Goal: Ask a question

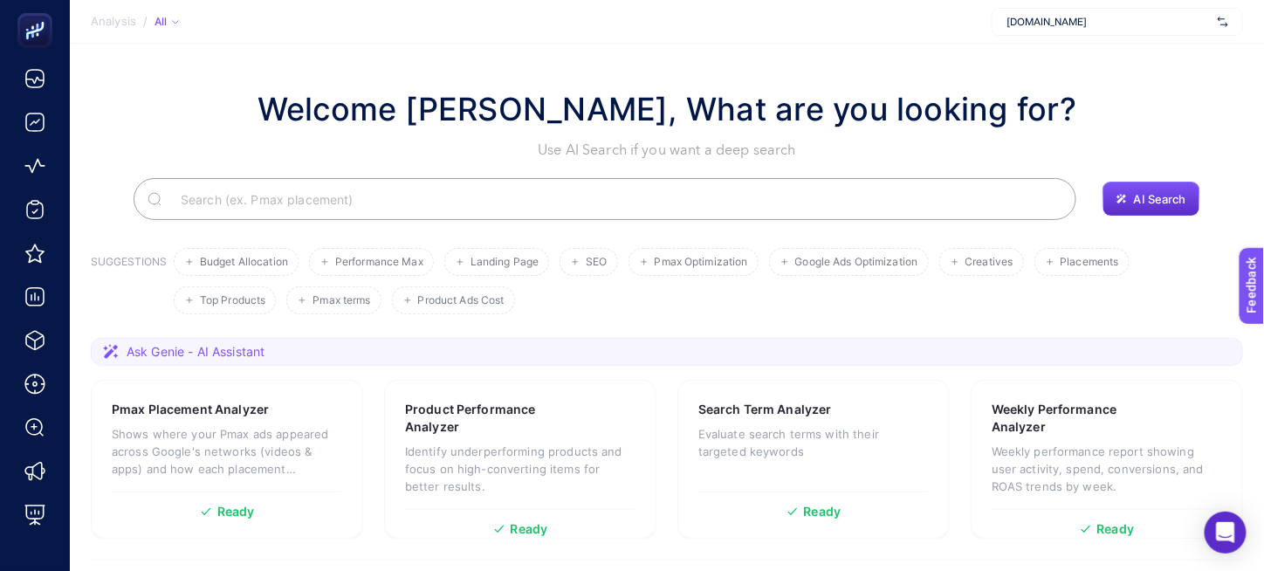
click at [619, 195] on input "Search" at bounding box center [614, 199] width 895 height 49
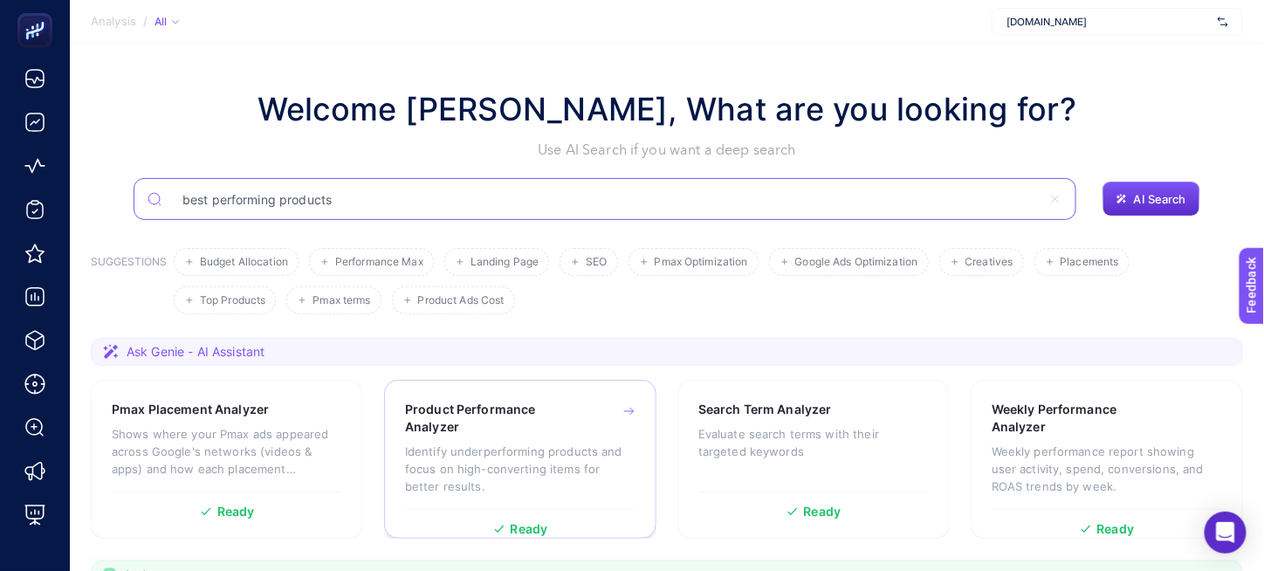
type input "best performing products"
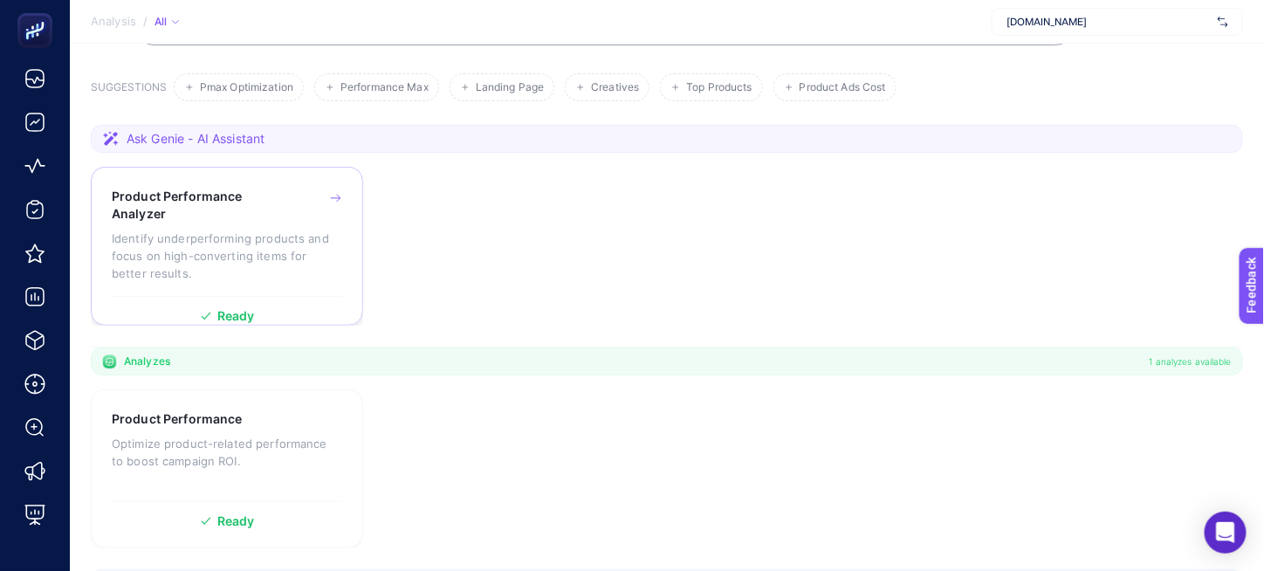
scroll to position [87, 0]
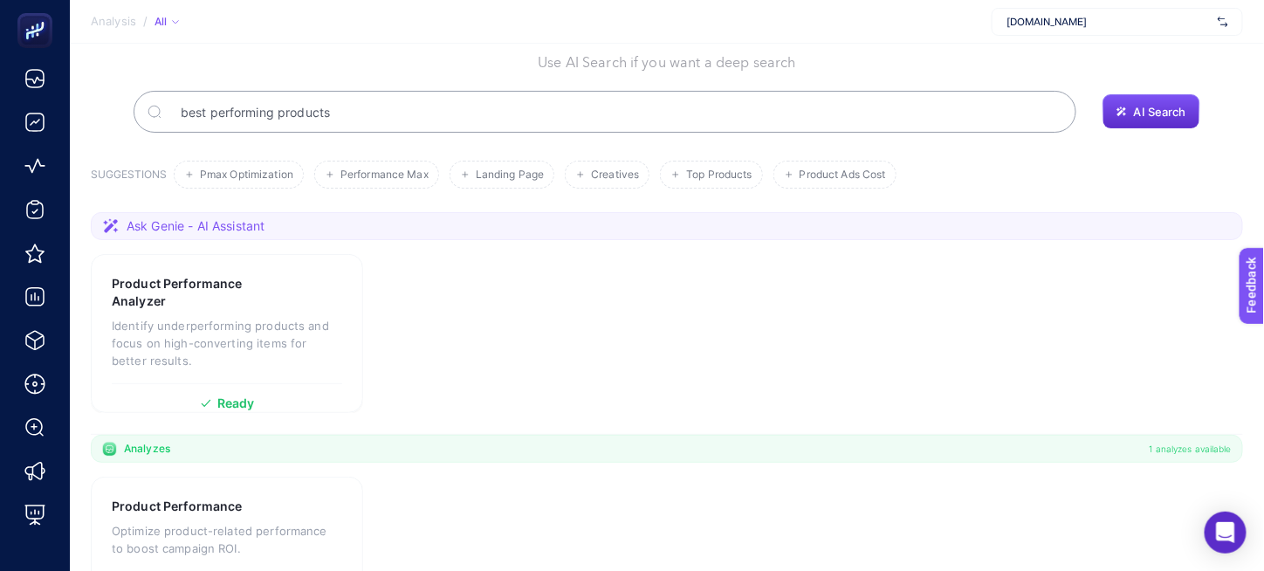
drag, startPoint x: 1131, startPoint y: 92, endPoint x: 1137, endPoint y: 102, distance: 12.1
click at [1131, 93] on div "best performing products AI Search" at bounding box center [667, 112] width 1152 height 42
click at [1143, 113] on span "AI Search" at bounding box center [1160, 112] width 52 height 14
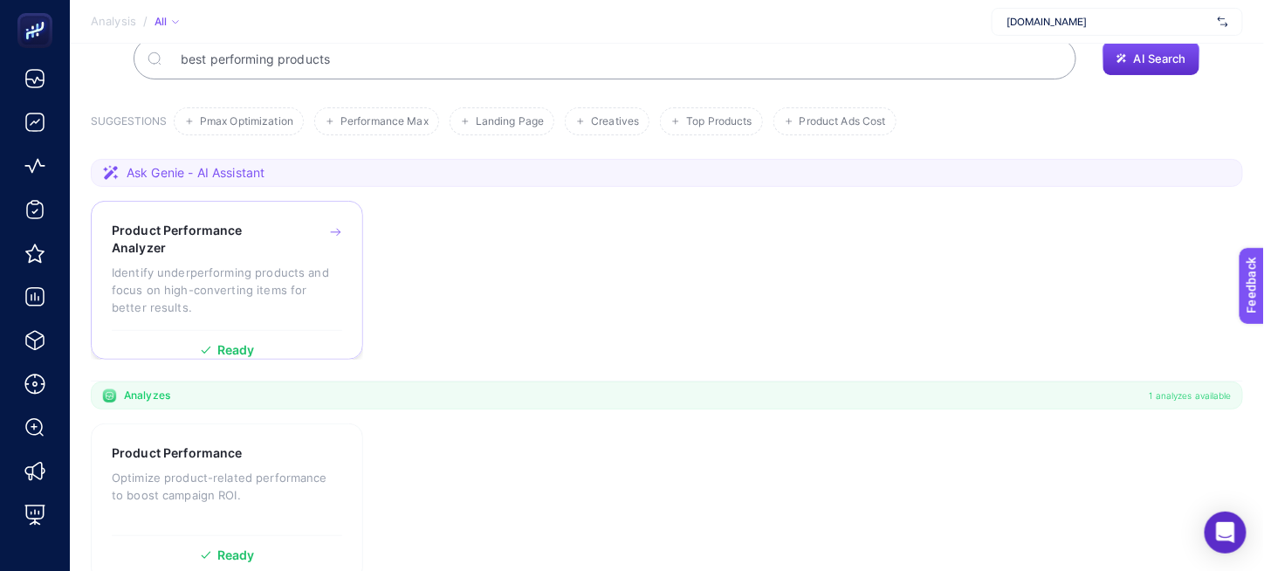
scroll to position [175, 0]
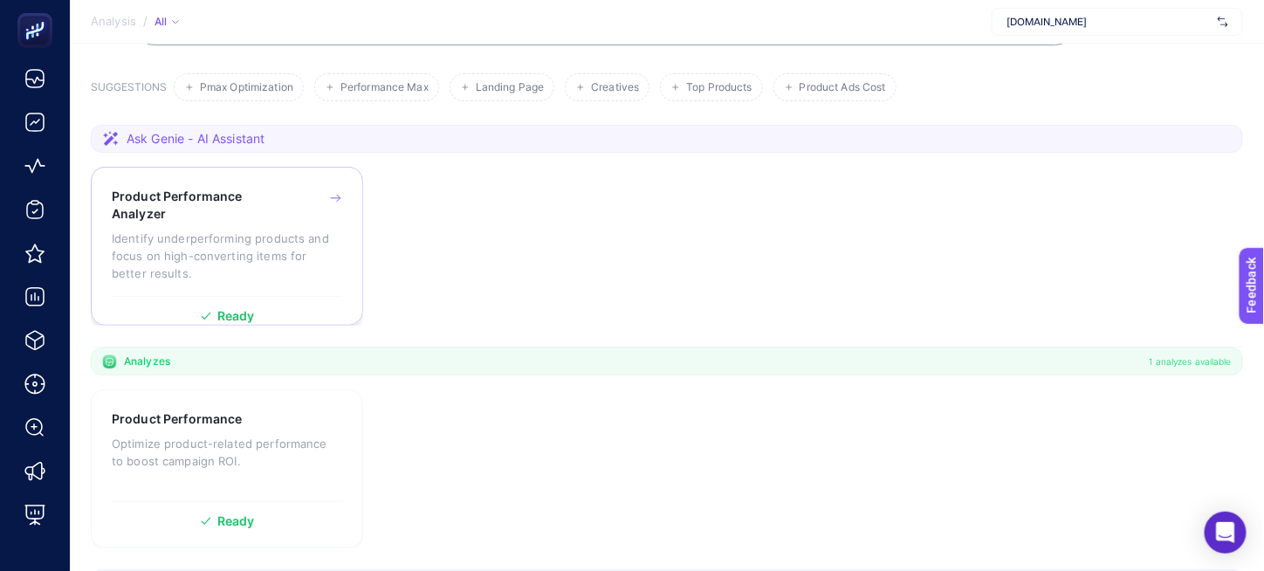
click at [248, 310] on span "Ready" at bounding box center [236, 316] width 38 height 12
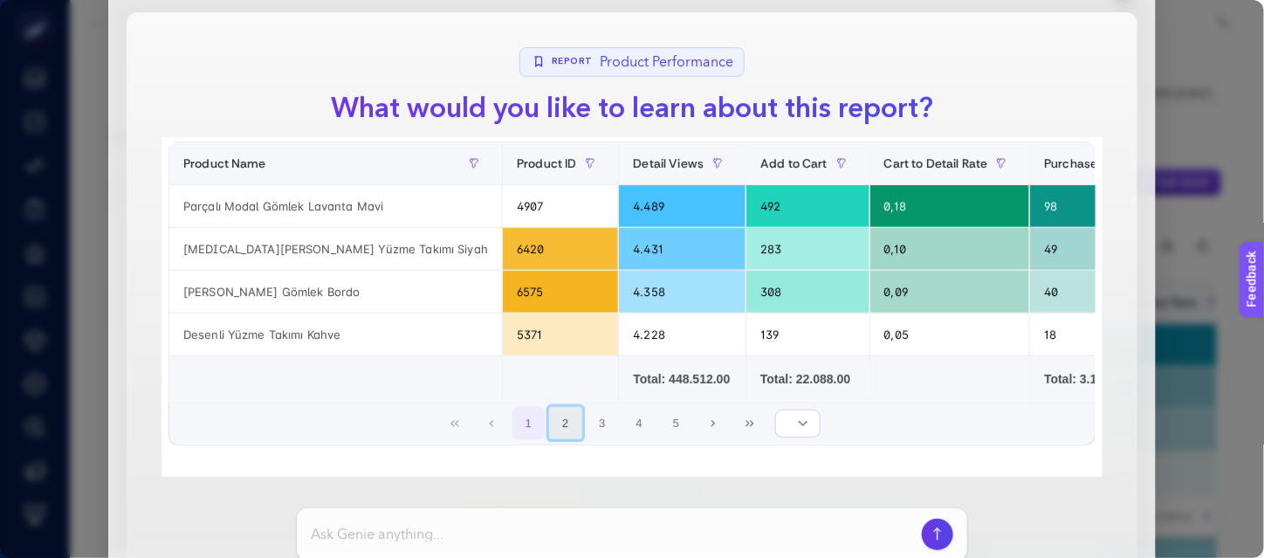
click at [557, 429] on button "2" at bounding box center [565, 423] width 33 height 33
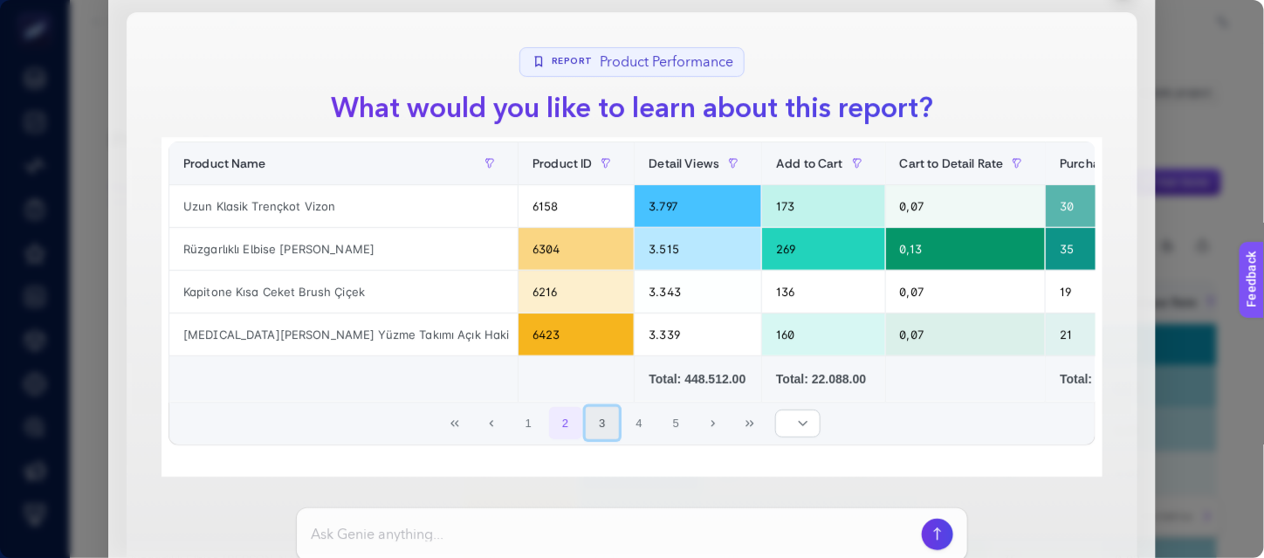
click at [593, 429] on button "3" at bounding box center [602, 423] width 33 height 33
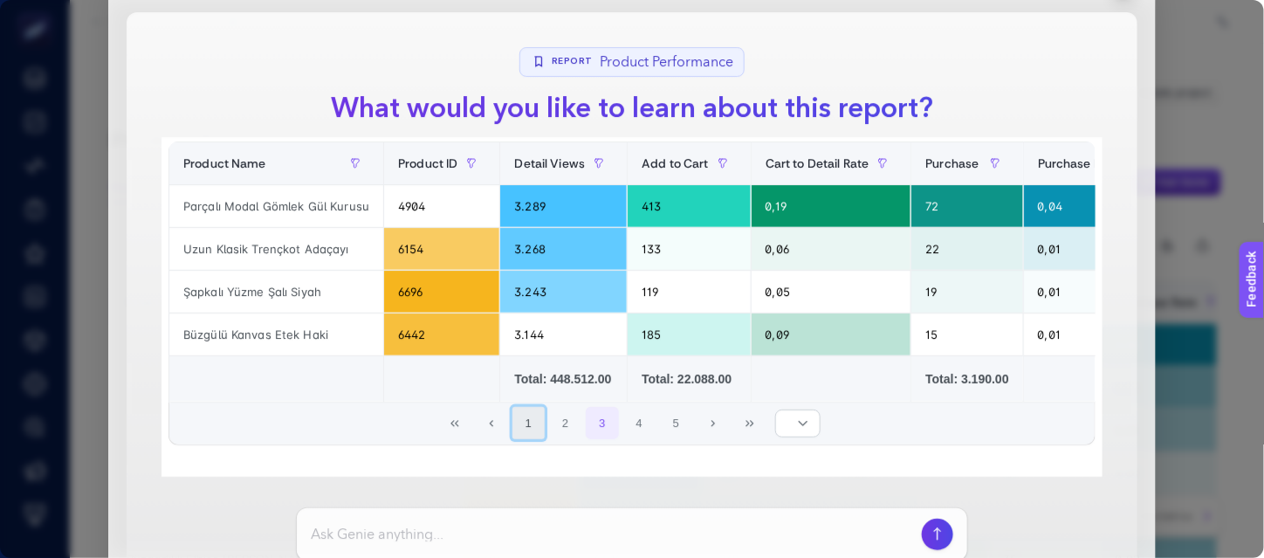
click at [531, 415] on button "1" at bounding box center [528, 423] width 33 height 33
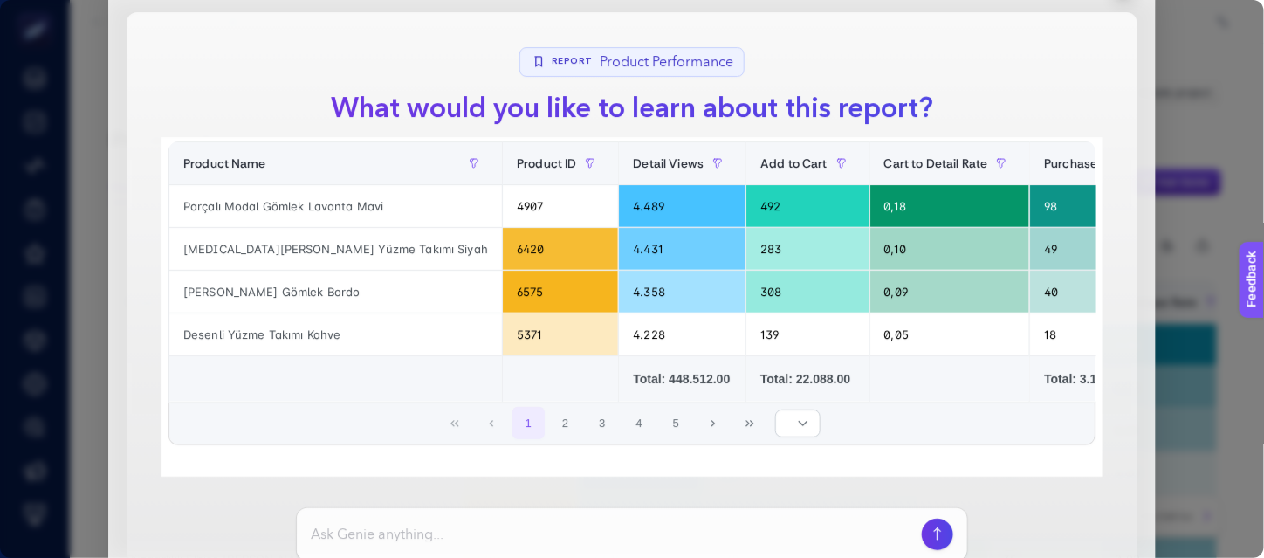
click at [528, 540] on input at bounding box center [613, 534] width 604 height 21
type input "best performing products"
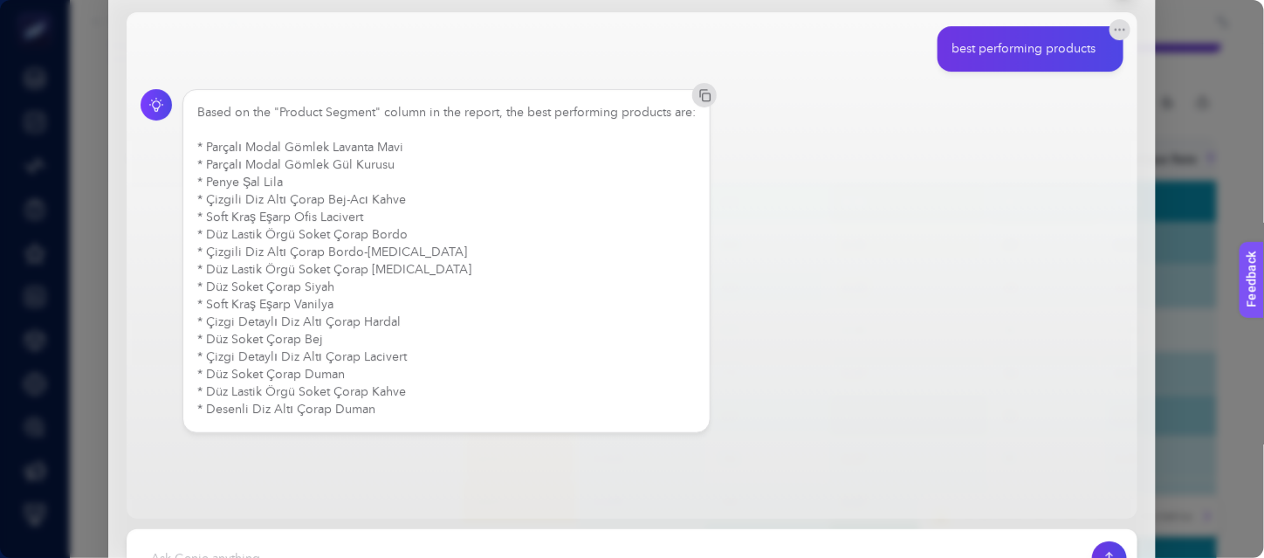
scroll to position [175, 0]
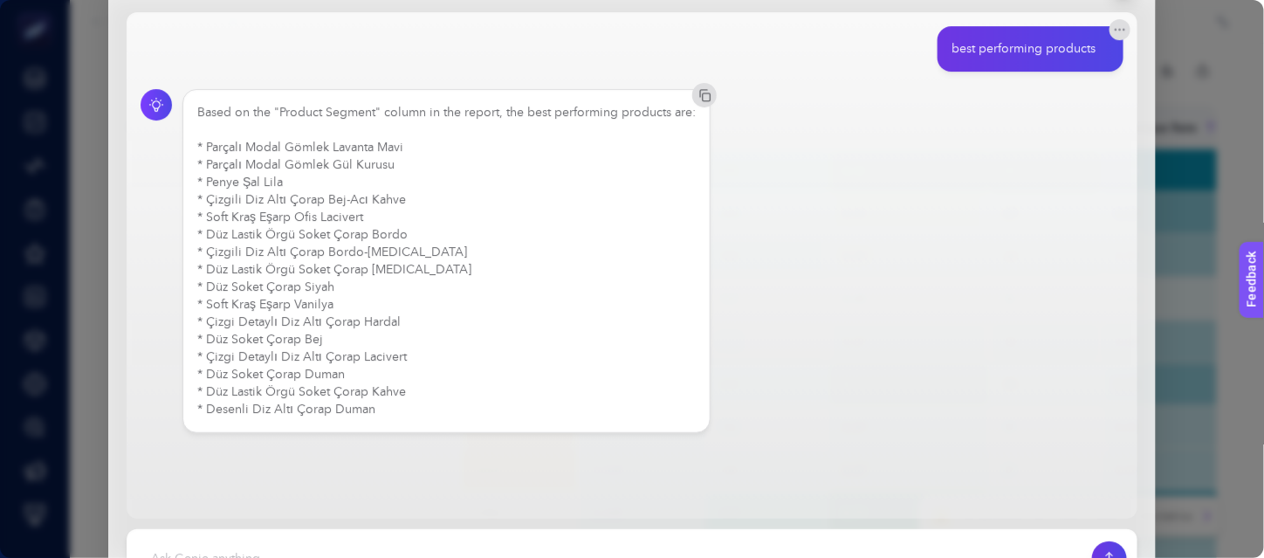
click at [525, 536] on footer at bounding box center [632, 558] width 1011 height 59
click at [525, 547] on textarea at bounding box center [609, 558] width 944 height 38
type textarea "son [DEMOGRAPHIC_DATA] günde en çok satan ürünler"
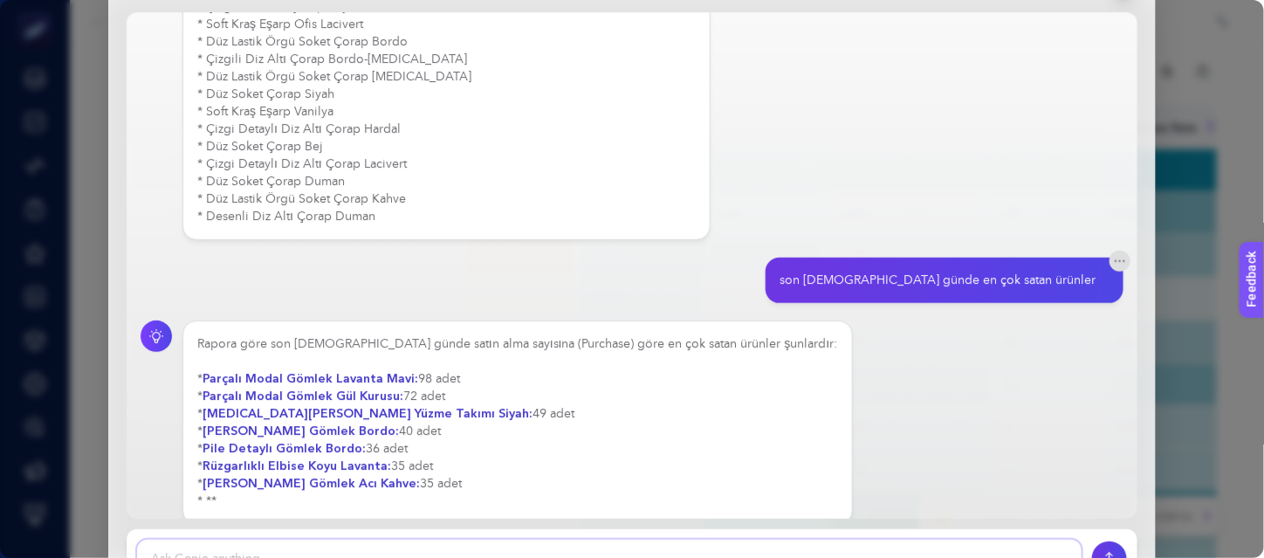
scroll to position [210, 0]
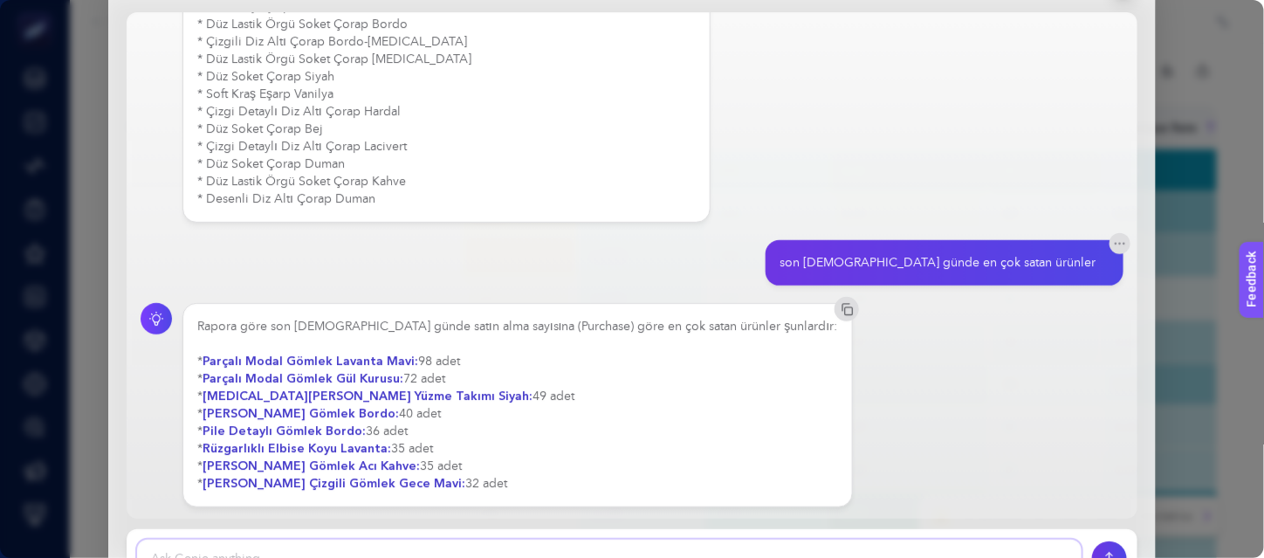
click at [626, 545] on textarea at bounding box center [609, 558] width 944 height 38
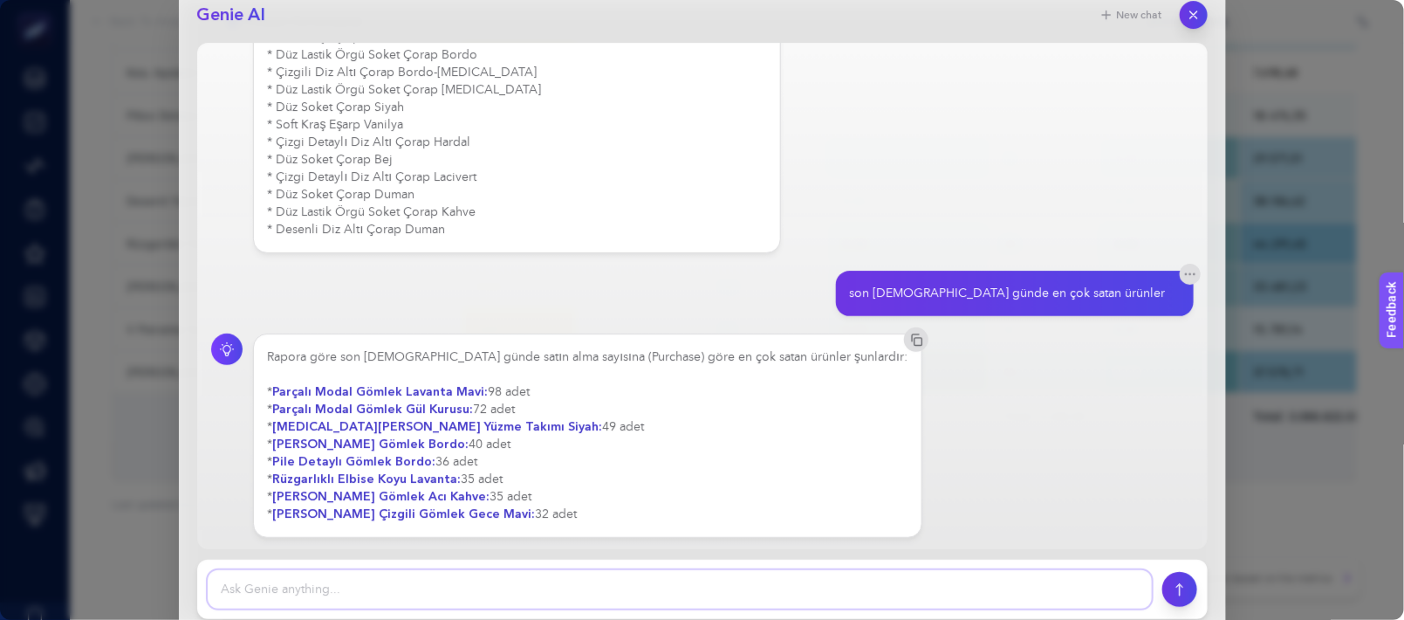
click at [598, 570] on textarea at bounding box center [680, 589] width 944 height 38
type textarea "son [DEMOGRAPHIC_DATA] günde satış olmayan ürünler"
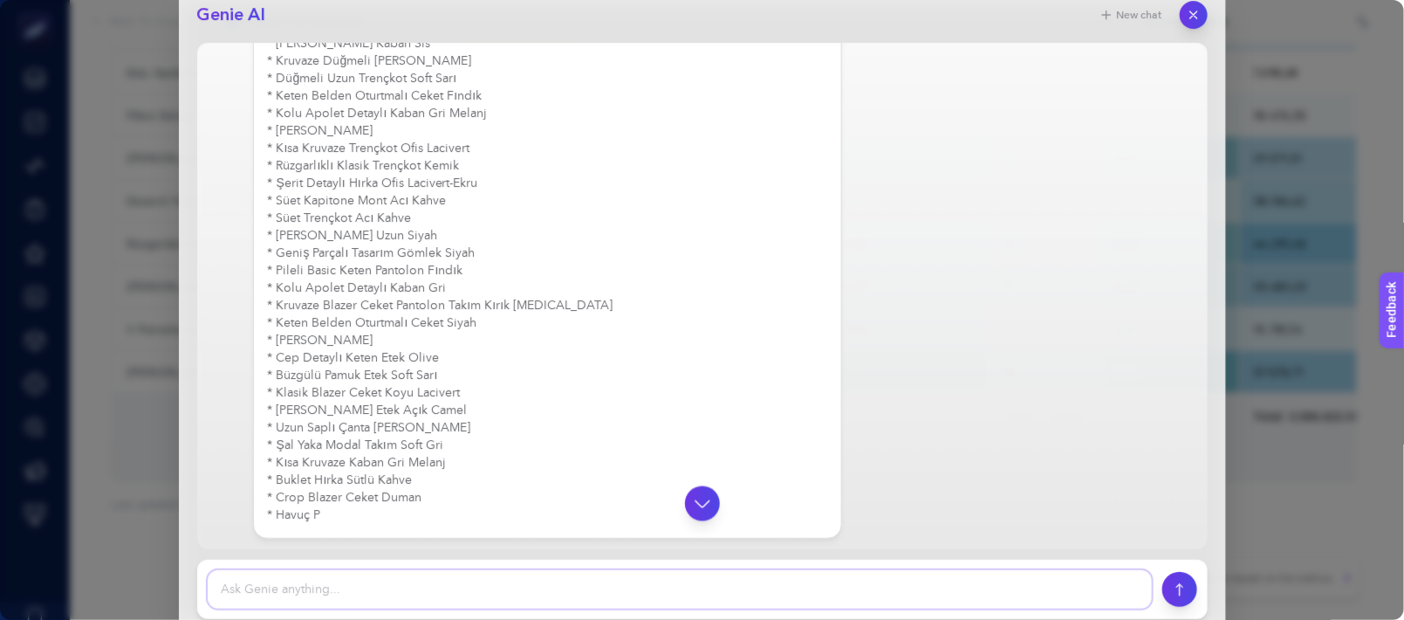
scroll to position [613, 0]
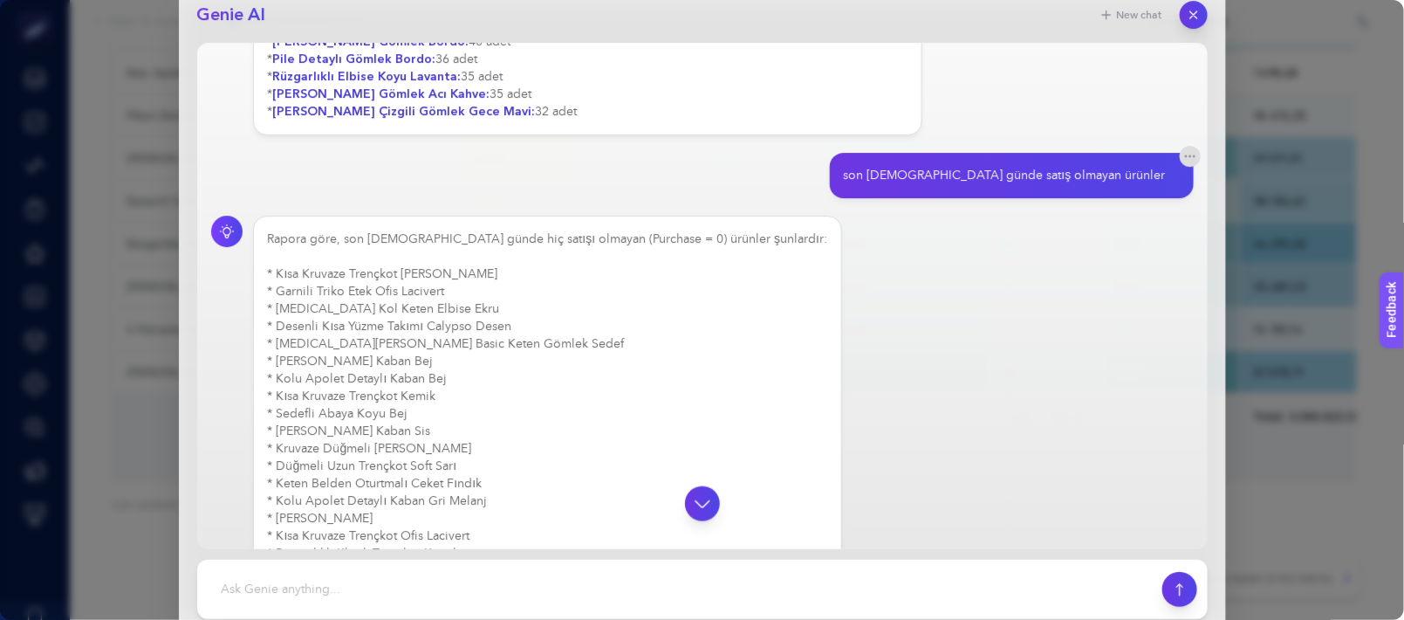
click at [433, 270] on div "Rapora göre, son [DEMOGRAPHIC_DATA] günde hiç satışı olmayan (Purchase = 0) ürü…" at bounding box center [548, 588] width 560 height 716
click at [433, 270] on div "Rapora göre, son [DEMOGRAPHIC_DATA] günde hiç satışı olmayan (Purchase = 0) ürü…" at bounding box center [548, 596] width 560 height 733
click at [433, 269] on div "Rapora göre, son [DEMOGRAPHIC_DATA] günde hiç satışı olmayan (Purchase = 0) ürü…" at bounding box center [548, 596] width 560 height 733
drag, startPoint x: 442, startPoint y: 265, endPoint x: 320, endPoint y: 271, distance: 122.3
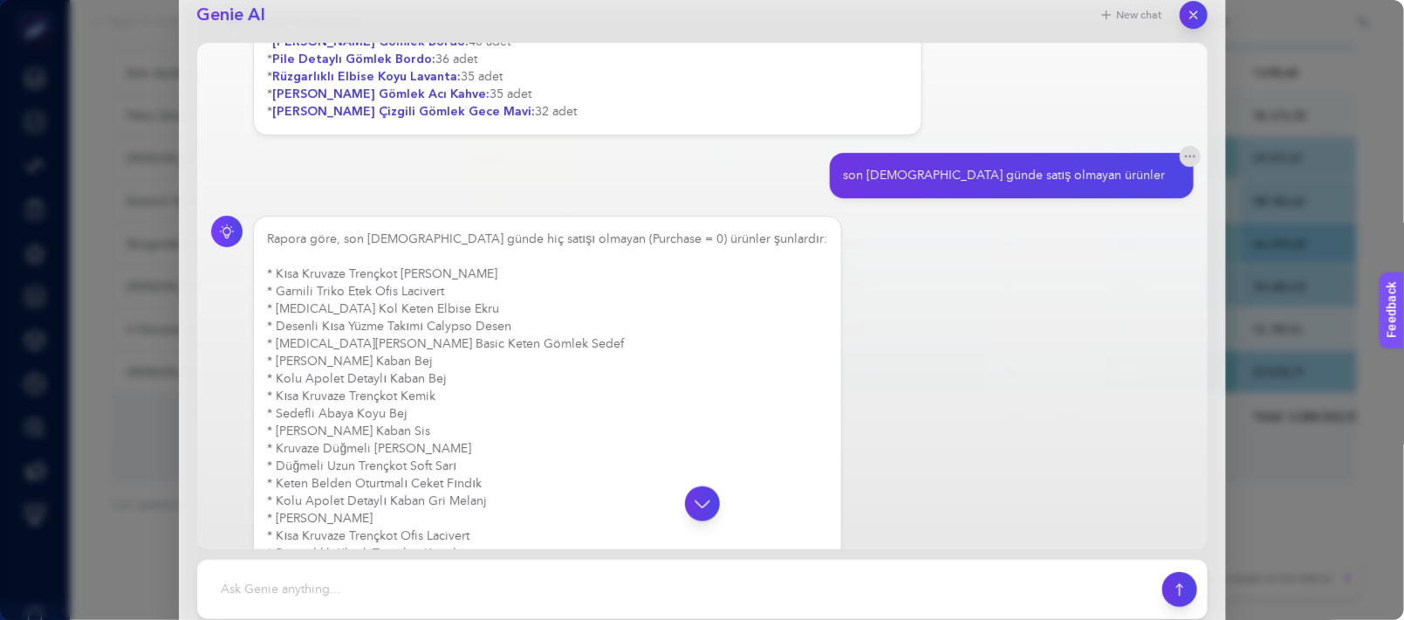
click at [320, 271] on div "Rapora göre, son [DEMOGRAPHIC_DATA] günde hiç satışı olmayan (Purchase = 0) ürü…" at bounding box center [548, 605] width 560 height 751
click at [292, 271] on div "Rapora göre, son [DEMOGRAPHIC_DATA] günde hiç satışı olmayan (Purchase = 0) ürü…" at bounding box center [548, 614] width 560 height 768
drag, startPoint x: 278, startPoint y: 269, endPoint x: 485, endPoint y: 267, distance: 207.7
click at [485, 267] on div "Rapora göre, son [DEMOGRAPHIC_DATA] günde hiç satışı olmayan (Purchase = 0) ürü…" at bounding box center [548, 622] width 560 height 785
drag, startPoint x: 282, startPoint y: 272, endPoint x: 422, endPoint y: 272, distance: 139.6
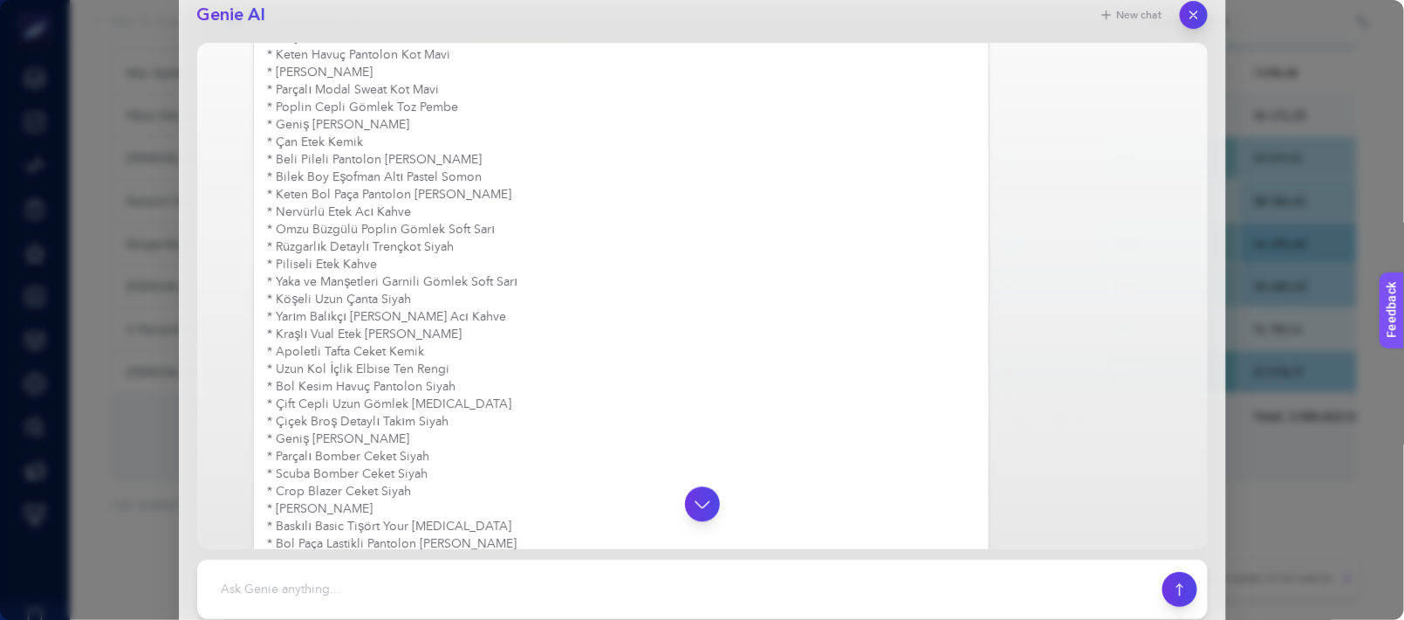
scroll to position [1943, 0]
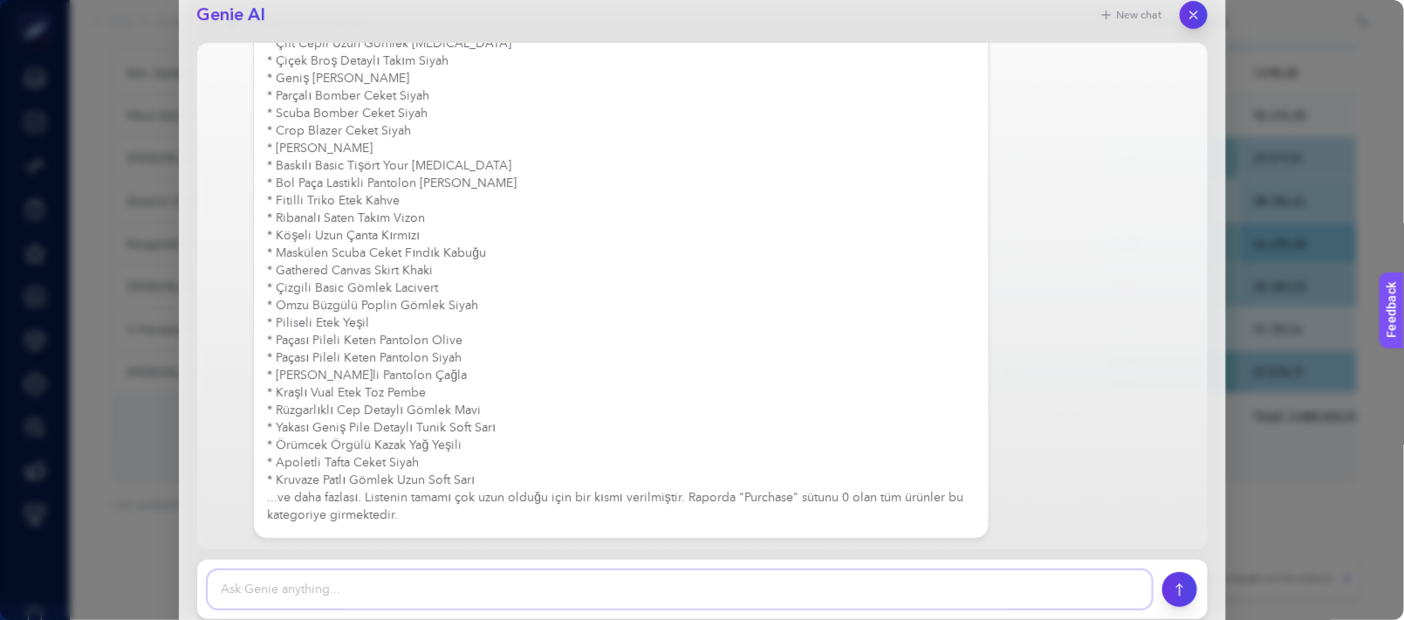
click at [682, 570] on textarea at bounding box center [680, 589] width 944 height 38
type textarea "teşekkür ederim cansın"
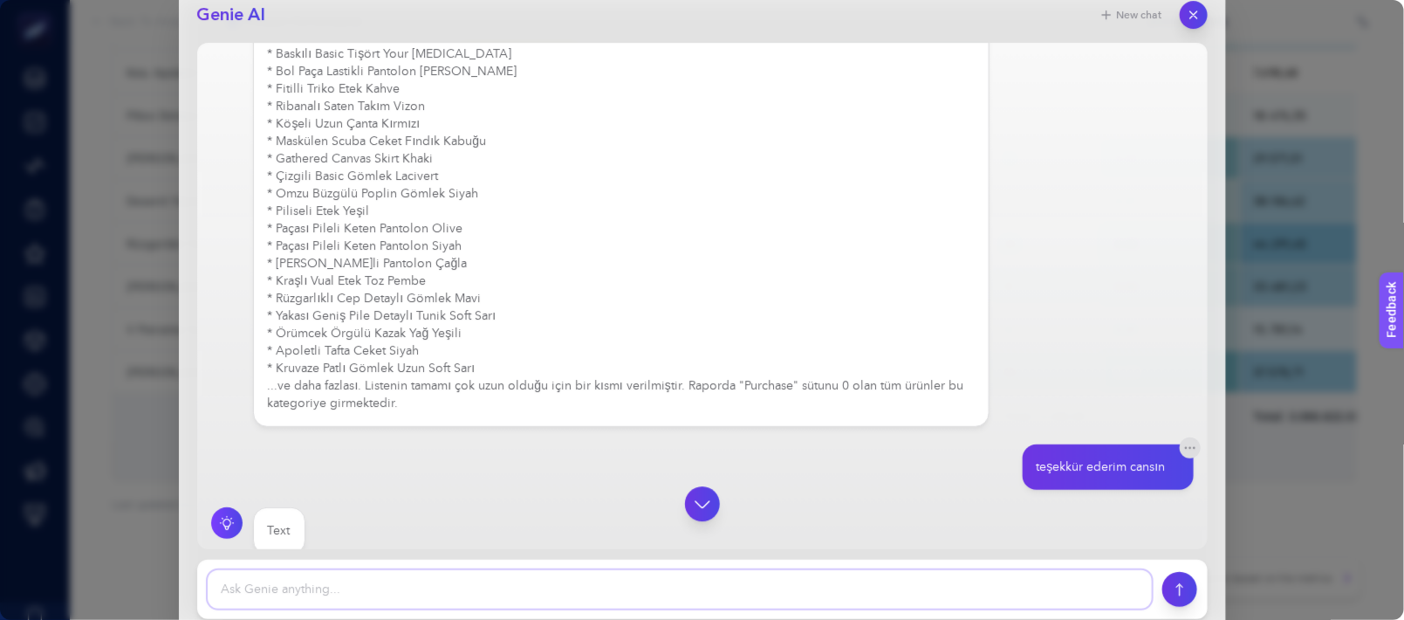
scroll to position [2070, 0]
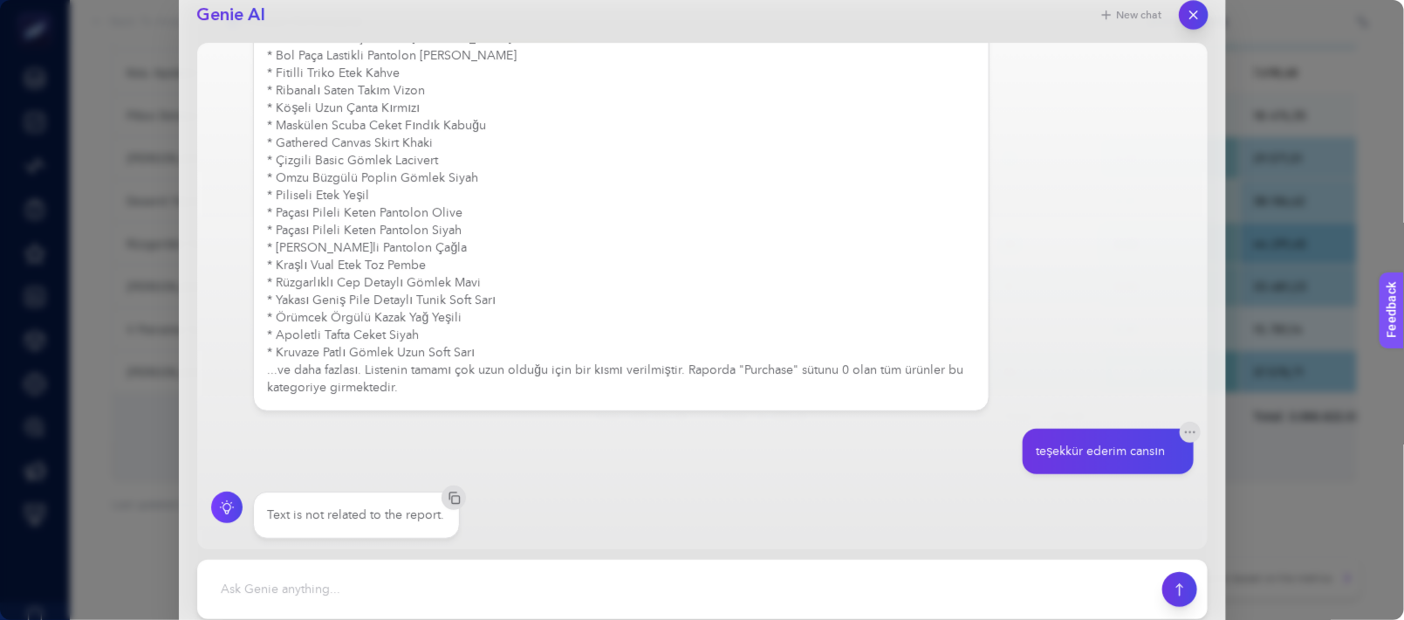
click at [1190, 18] on icon "button" at bounding box center [1193, 15] width 15 height 15
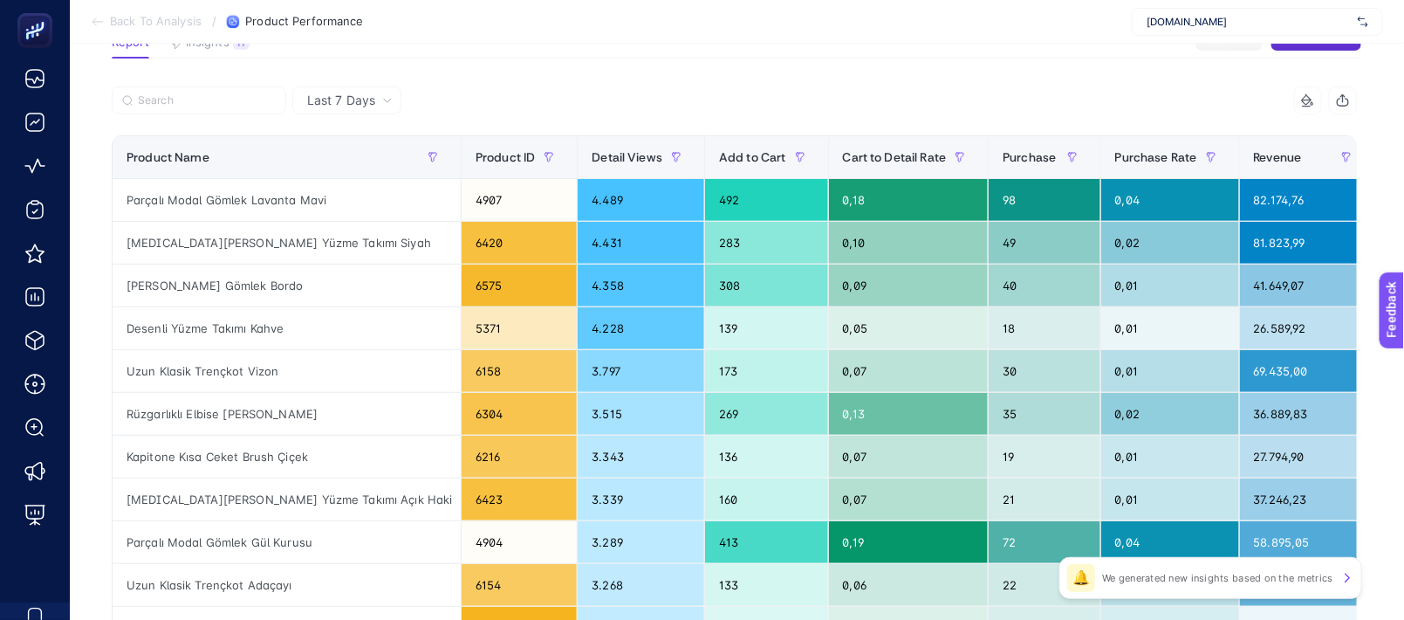
scroll to position [0, 0]
